Goal: Answer question/provide support: Answer question/provide support

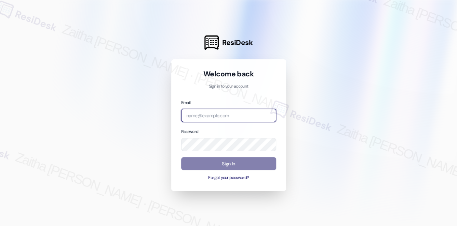
click at [208, 116] on input "email" at bounding box center [228, 115] width 95 height 13
type input "automated-surveys-[MEDICAL_DATA]_formerly_regency-zaitha.mae.[PERSON_NAME]@[MED…"
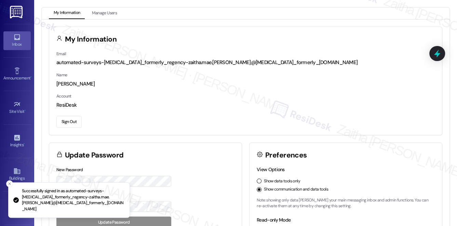
click at [15, 40] on icon at bounding box center [17, 37] width 8 height 8
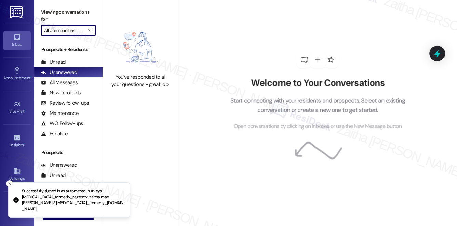
click at [69, 28] on input "All communities" at bounding box center [64, 30] width 41 height 11
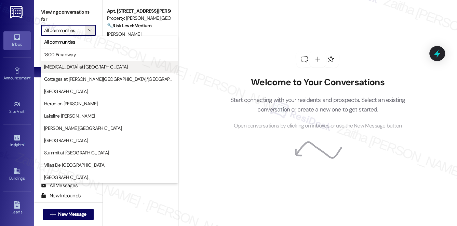
click at [69, 64] on span "[MEDICAL_DATA] at [GEOGRAPHIC_DATA]" at bounding box center [86, 67] width 84 height 7
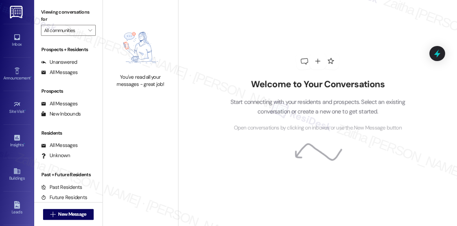
type input "[MEDICAL_DATA] at [GEOGRAPHIC_DATA]"
